Goal: Task Accomplishment & Management: Use online tool/utility

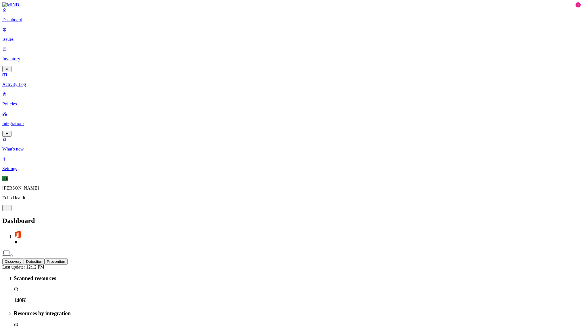
click at [25, 56] on p "Inventory" at bounding box center [291, 58] width 578 height 5
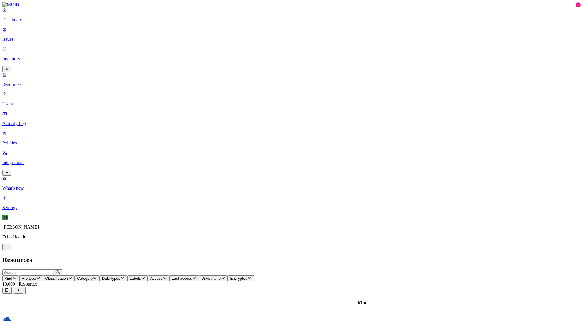
click at [17, 276] on icon "button" at bounding box center [14, 278] width 5 height 4
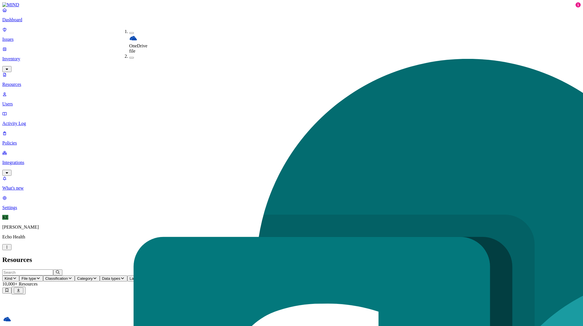
click at [135, 256] on header "Resources" at bounding box center [291, 260] width 578 height 8
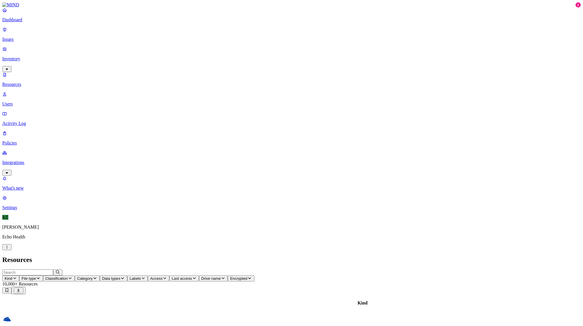
click at [22, 160] on p "Integrations" at bounding box center [291, 162] width 578 height 5
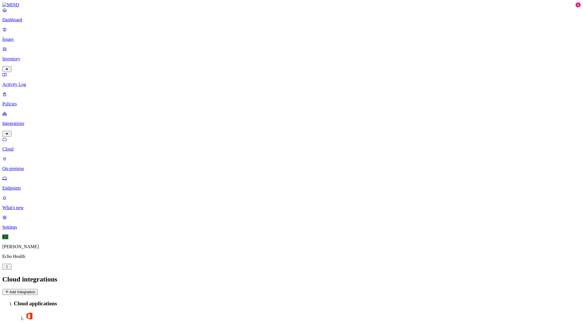
click at [25, 186] on p "Endpoints" at bounding box center [291, 188] width 578 height 5
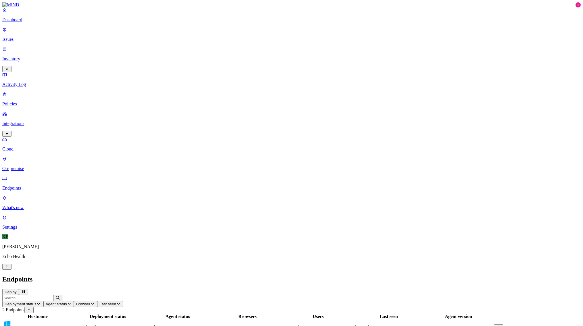
click at [35, 166] on p "On-premise" at bounding box center [291, 168] width 578 height 5
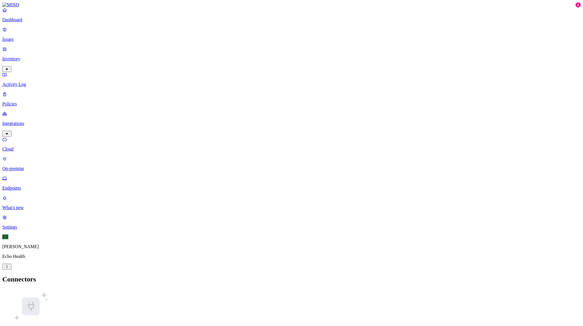
click at [149, 289] on div "No connectors Get started by creating a new connector. Add connector" at bounding box center [291, 325] width 578 height 73
click at [24, 210] on p "What's new" at bounding box center [291, 207] width 578 height 5
click at [16, 230] on link "Settings" at bounding box center [291, 222] width 578 height 15
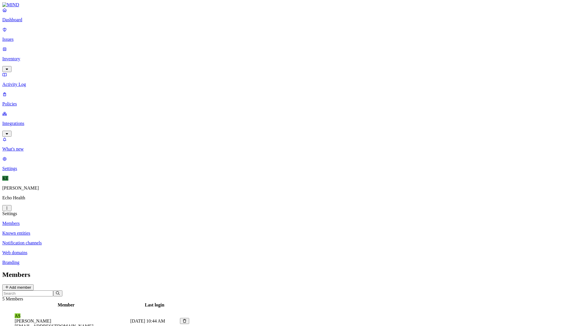
click at [20, 56] on p "Inventory" at bounding box center [291, 58] width 578 height 5
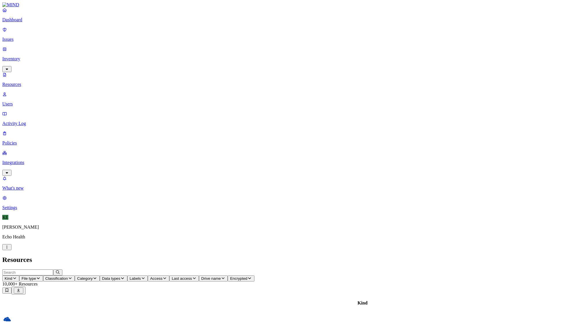
click at [22, 160] on p "Integrations" at bounding box center [291, 162] width 578 height 5
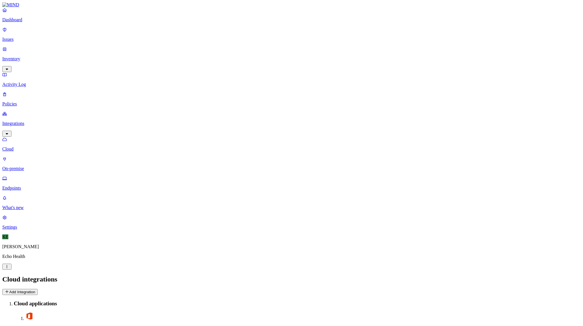
click at [23, 186] on p "Endpoints" at bounding box center [291, 188] width 578 height 5
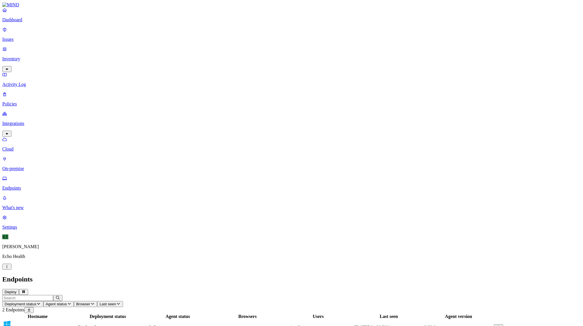
click at [19, 289] on button "Deploy" at bounding box center [10, 292] width 17 height 6
